Goal: Task Accomplishment & Management: Manage account settings

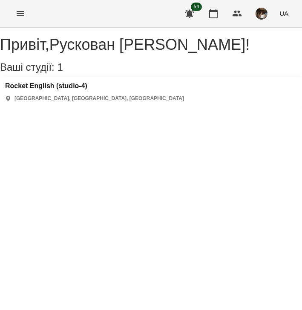
click at [79, 90] on h3 "Rocket English (studio-4)" at bounding box center [94, 86] width 179 height 8
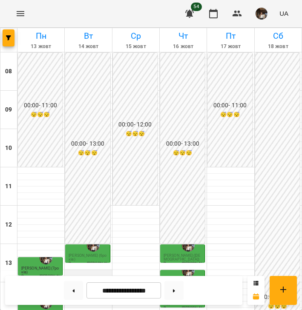
scroll to position [177, 0]
click at [92, 253] on span "[PERSON_NAME] (6років)" at bounding box center [88, 257] width 38 height 8
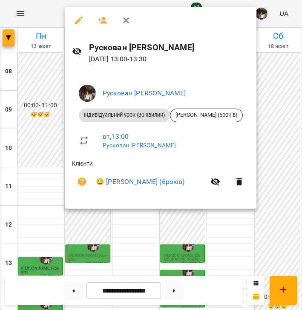
click at [125, 23] on icon "button" at bounding box center [126, 20] width 10 height 10
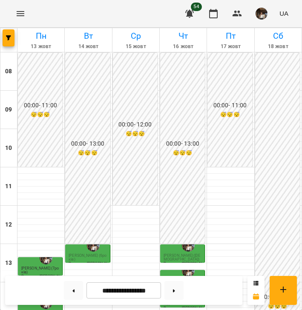
click at [92, 292] on span "[PERSON_NAME] (8років)" at bounding box center [88, 296] width 38 height 8
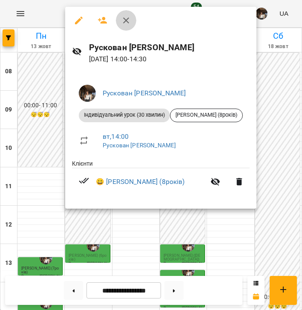
click at [123, 22] on icon "button" at bounding box center [126, 20] width 10 height 10
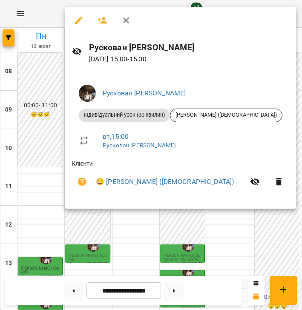
click at [124, 24] on icon "button" at bounding box center [126, 20] width 10 height 10
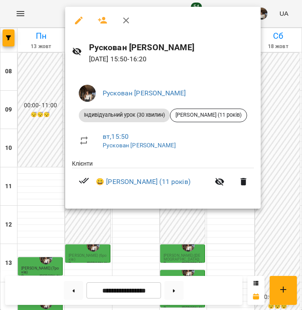
click at [131, 17] on icon "button" at bounding box center [126, 20] width 10 height 10
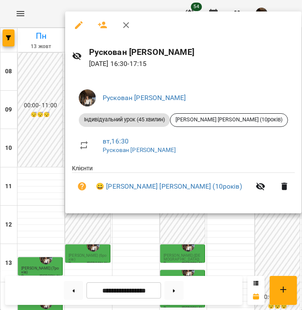
click at [128, 28] on icon "button" at bounding box center [126, 25] width 10 height 10
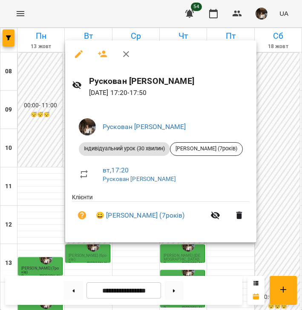
click at [121, 54] on icon "button" at bounding box center [126, 54] width 10 height 10
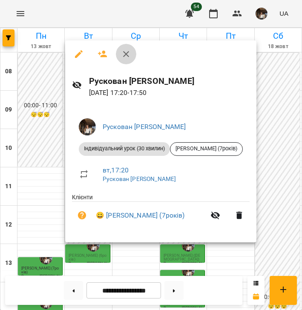
click at [126, 51] on icon "button" at bounding box center [126, 54] width 10 height 10
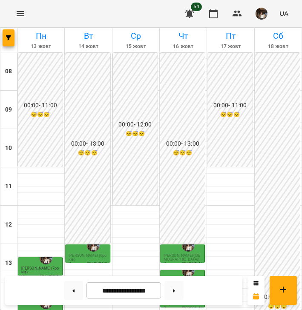
scroll to position [278, 0]
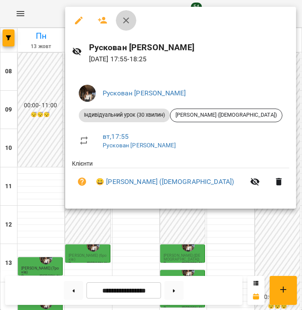
click at [122, 23] on icon "button" at bounding box center [126, 20] width 10 height 10
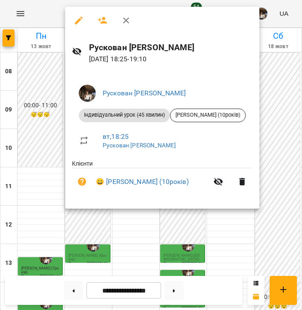
click at [128, 25] on icon "button" at bounding box center [126, 20] width 10 height 10
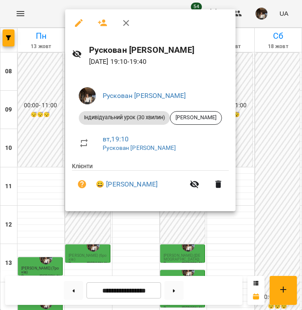
click at [130, 26] on icon "button" at bounding box center [126, 23] width 10 height 10
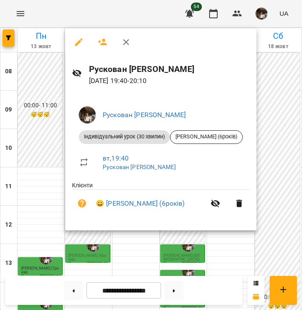
click at [122, 40] on icon "button" at bounding box center [126, 42] width 10 height 10
